Goal: Information Seeking & Learning: Learn about a topic

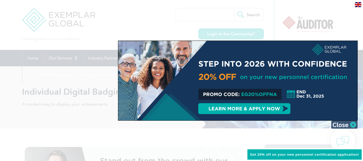
click at [353, 124] on img at bounding box center [344, 125] width 27 height 8
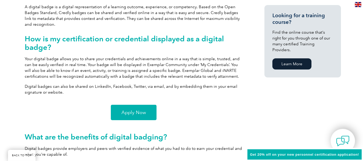
scroll to position [380, 0]
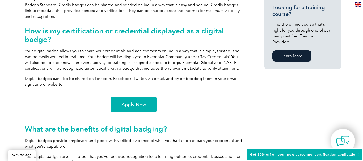
click at [149, 98] on link "Apply Now" at bounding box center [134, 104] width 46 height 15
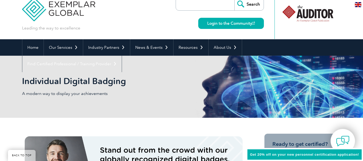
scroll to position [0, 0]
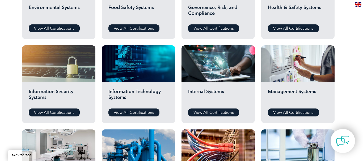
scroll to position [244, 0]
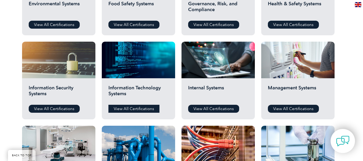
click at [146, 110] on link "View All Certifications" at bounding box center [134, 109] width 51 height 8
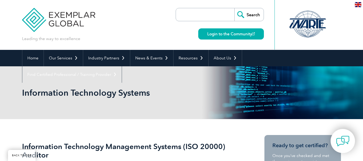
scroll to position [136, 0]
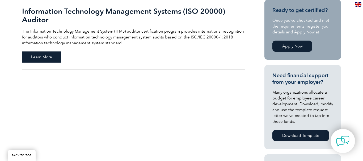
click at [44, 58] on span "Learn More" at bounding box center [41, 57] width 39 height 11
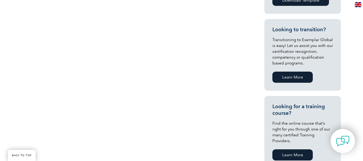
scroll to position [316, 0]
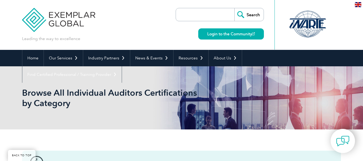
scroll to position [244, 0]
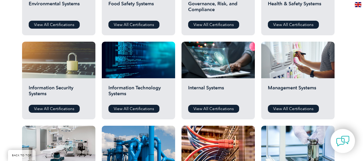
click at [57, 115] on div "Information Security Systems View All Certifications" at bounding box center [58, 98] width 73 height 41
click at [65, 108] on link "View All Certifications" at bounding box center [54, 109] width 51 height 8
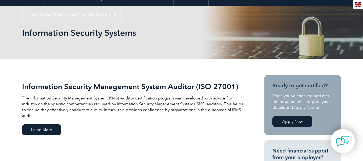
scroll to position [81, 0]
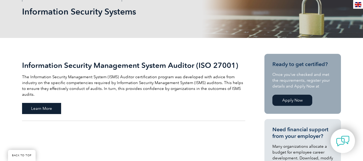
click at [44, 103] on span "Learn More" at bounding box center [41, 108] width 39 height 11
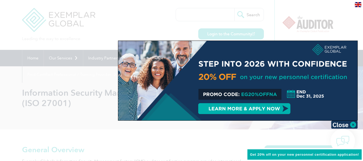
drag, startPoint x: 241, startPoint y: 96, endPoint x: 275, endPoint y: 95, distance: 33.2
click at [275, 95] on div at bounding box center [237, 81] width 239 height 80
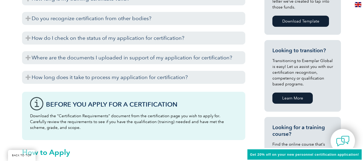
scroll to position [244, 0]
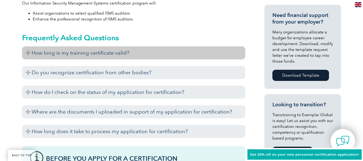
click at [26, 55] on h3 "How long is my training certificate valid?" at bounding box center [133, 53] width 223 height 13
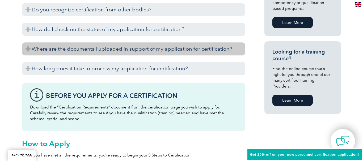
scroll to position [380, 0]
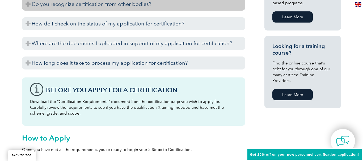
click at [28, 6] on h3 "Do you recognize certification from other bodies?" at bounding box center [133, 4] width 223 height 13
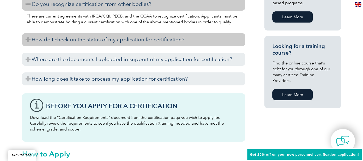
click at [29, 40] on h3 "How do I check on the status of my application for certification?" at bounding box center [133, 39] width 223 height 13
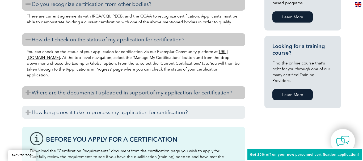
click at [24, 99] on h3 "Where are the documents I uploaded in support of my application for certificati…" at bounding box center [133, 92] width 223 height 13
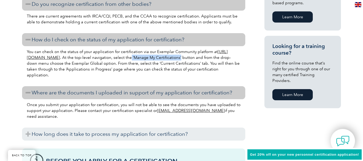
drag, startPoint x: 156, startPoint y: 60, endPoint x: 204, endPoint y: 59, distance: 48.4
click at [204, 59] on p "You can check on the status of your application for certification via our Exemp…" at bounding box center [134, 63] width 214 height 29
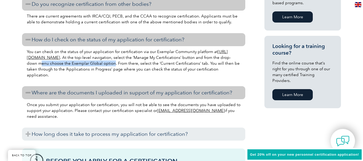
drag, startPoint x: 58, startPoint y: 65, endPoint x: 132, endPoint y: 66, distance: 74.5
click at [132, 66] on p "You can check on the status of your application for certification via our Exemp…" at bounding box center [134, 63] width 214 height 29
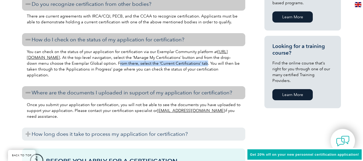
drag, startPoint x: 135, startPoint y: 65, endPoint x: 159, endPoint y: 26, distance: 46.1
click at [222, 62] on p "You can check on the status of your application for certification via our Exemp…" at bounding box center [134, 63] width 214 height 29
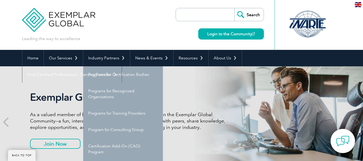
scroll to position [54, 0]
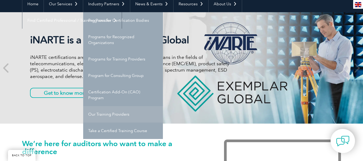
click at [137, 116] on link "Our Training Providers" at bounding box center [123, 114] width 80 height 16
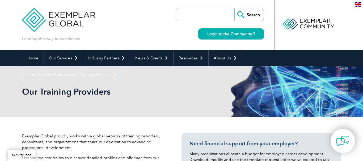
scroll to position [380, 0]
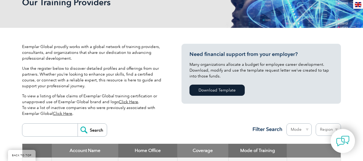
scroll to position [109, 0]
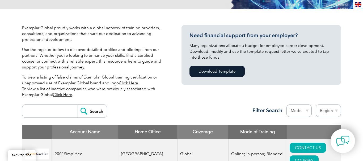
click at [48, 111] on input "search" at bounding box center [51, 111] width 53 height 13
type input "PECB"
click at [107, 113] on input "Search" at bounding box center [92, 111] width 29 height 13
